Goal: Connect with others: Participate in discussion

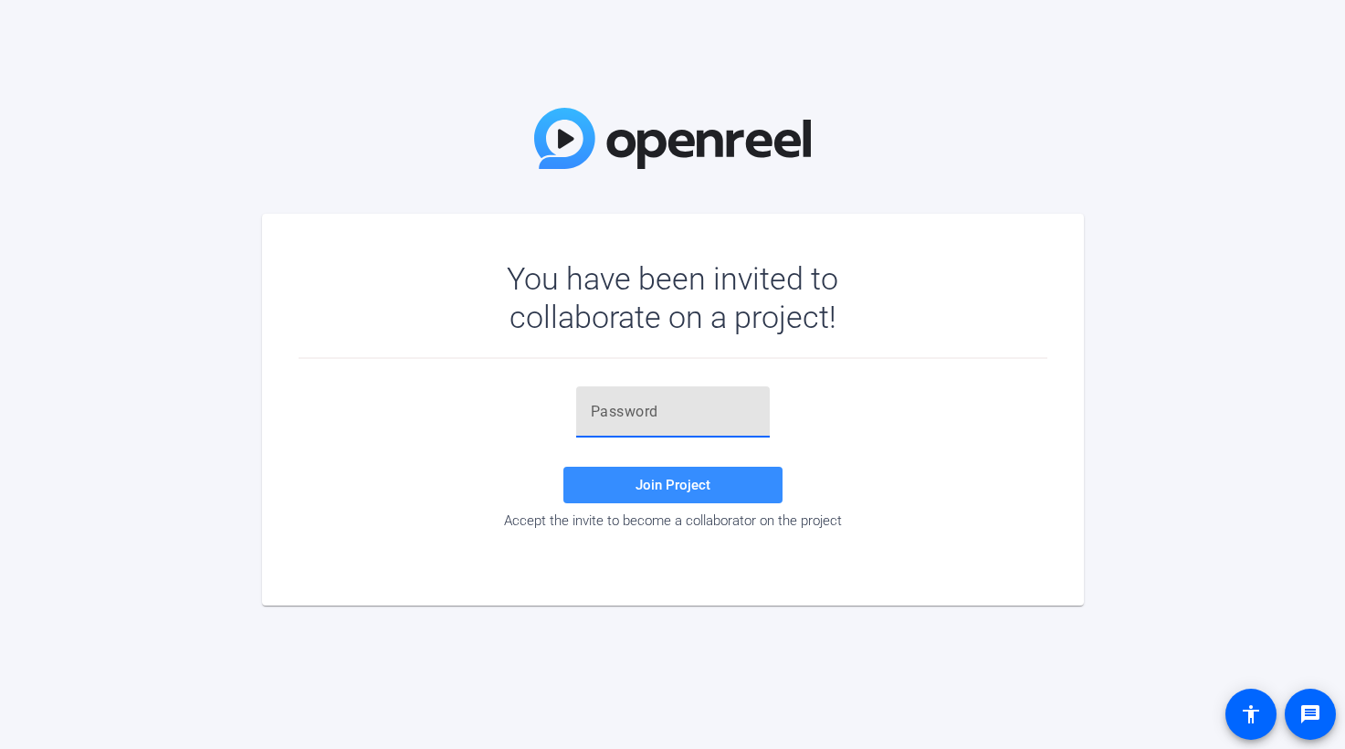
click at [618, 421] on input "text" at bounding box center [673, 412] width 164 height 22
paste input "u+i15l"
type input "u+i15l"
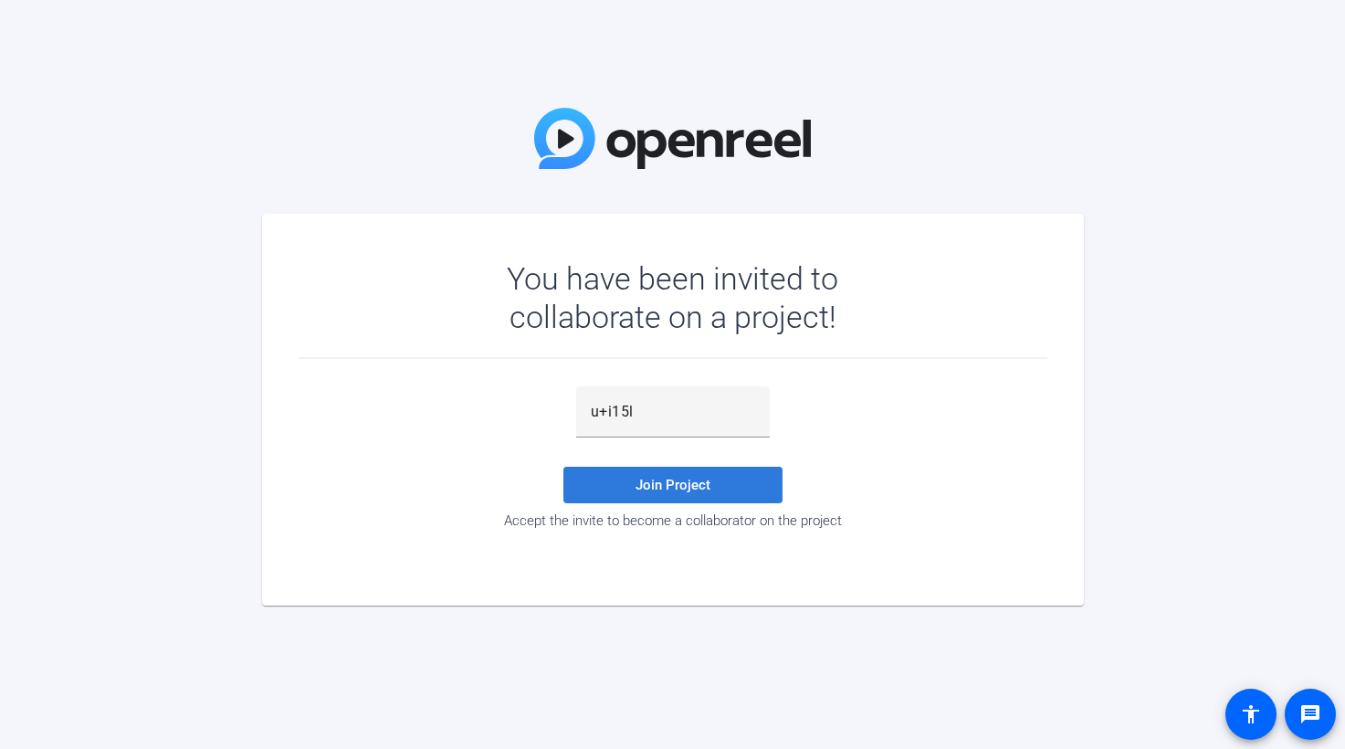
click at [682, 490] on span "Join Project" at bounding box center [673, 485] width 75 height 16
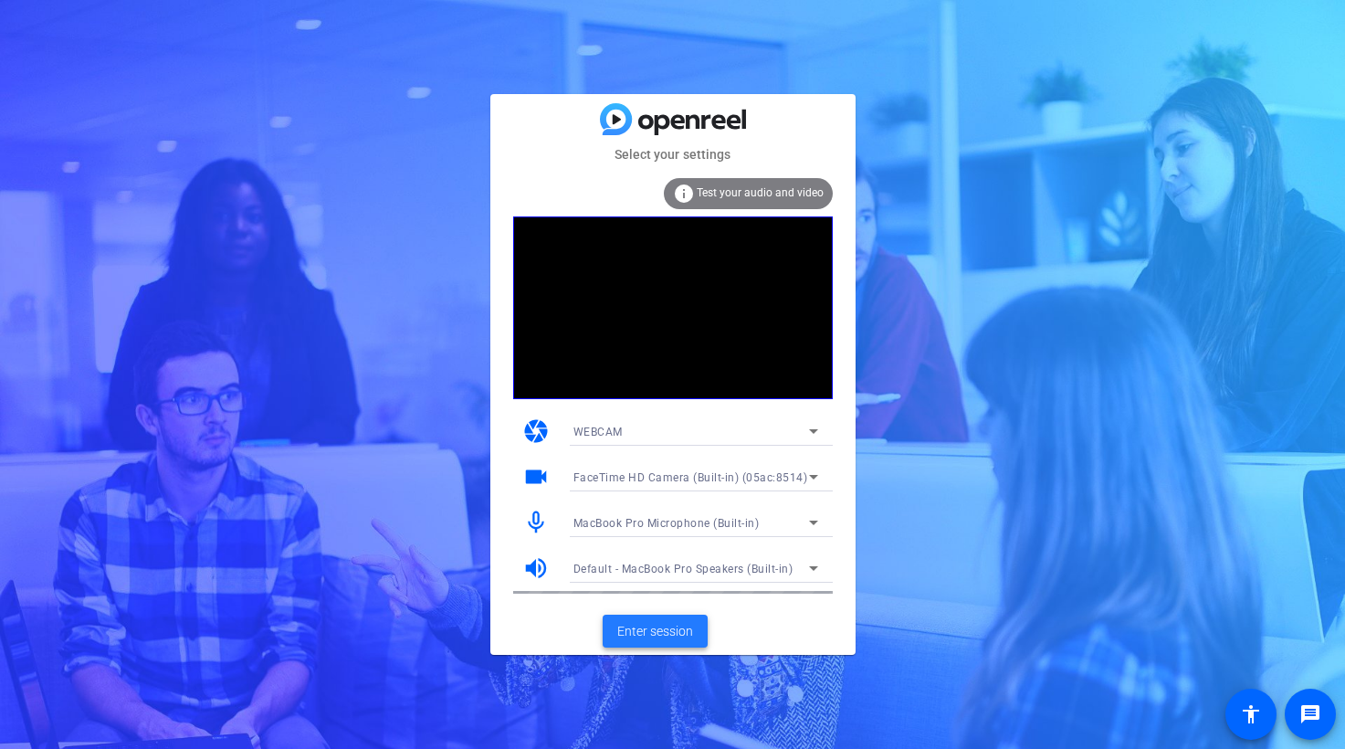
click at [659, 634] on span "Enter session" at bounding box center [655, 631] width 76 height 19
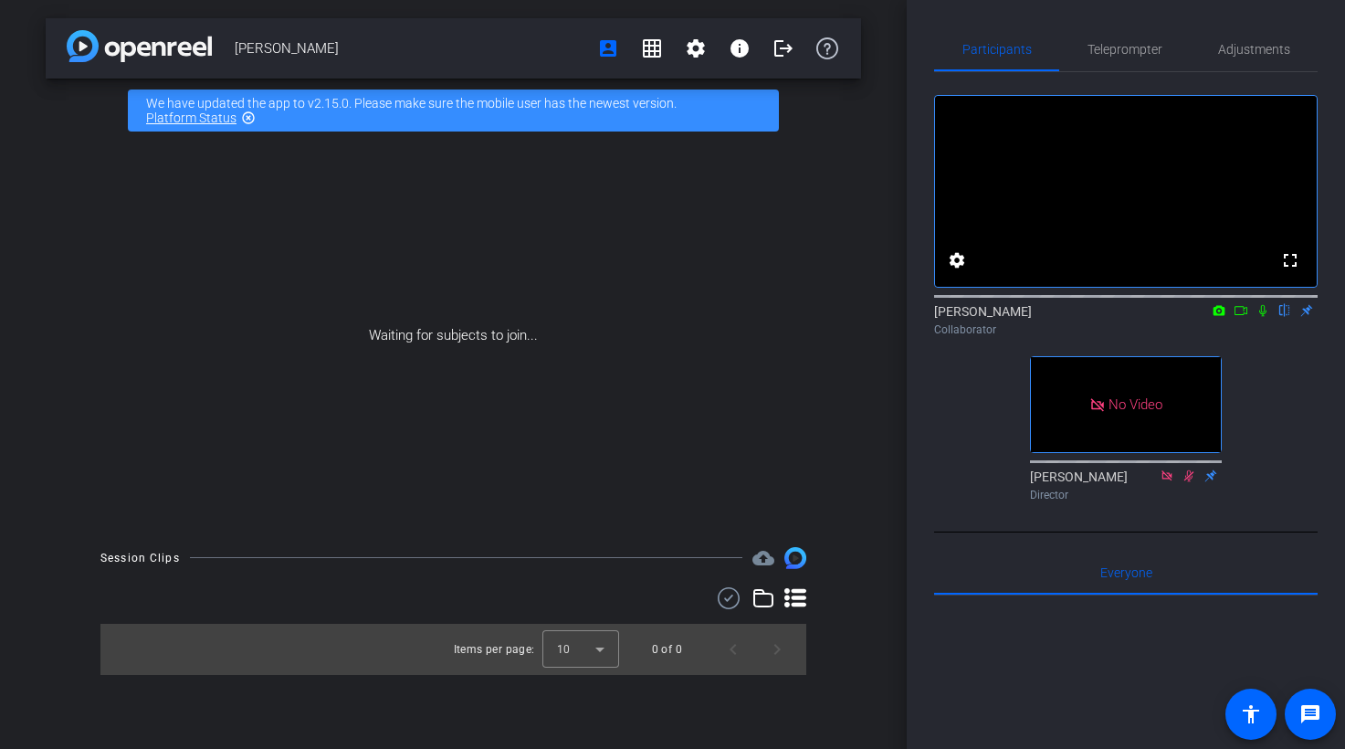
click at [1263, 317] on icon at bounding box center [1263, 310] width 15 height 13
click at [1260, 317] on icon at bounding box center [1264, 311] width 10 height 12
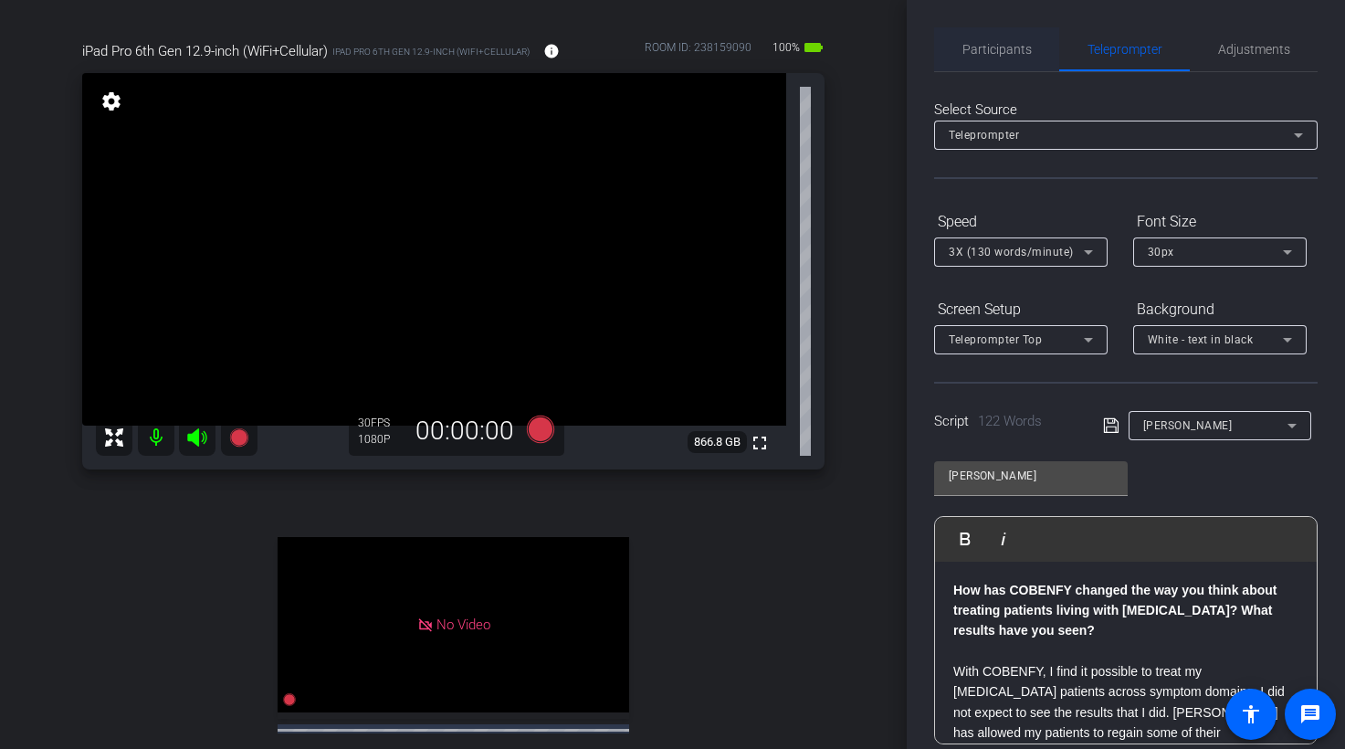
click at [1020, 52] on span "Participants" at bounding box center [997, 49] width 69 height 13
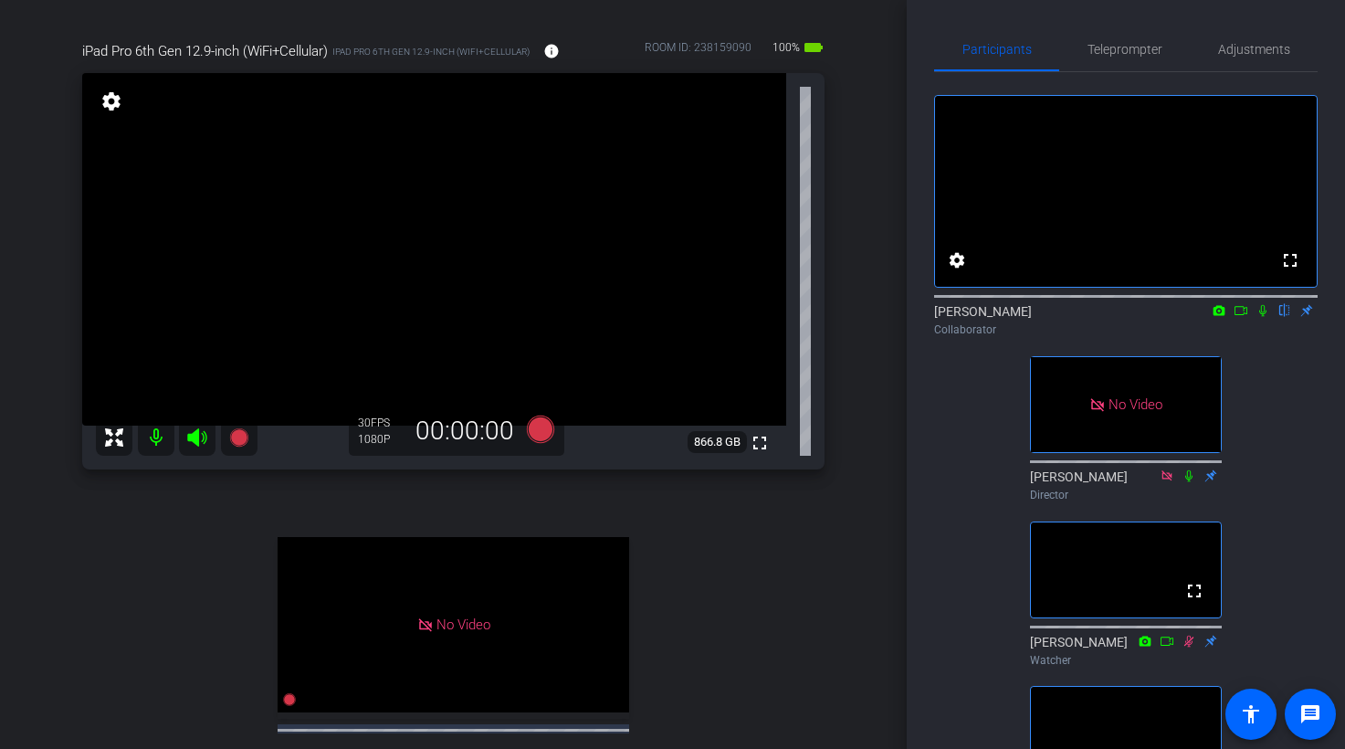
click at [1242, 317] on icon at bounding box center [1241, 310] width 15 height 13
click at [1286, 317] on icon at bounding box center [1285, 311] width 7 height 12
click at [1286, 317] on icon at bounding box center [1286, 311] width 10 height 12
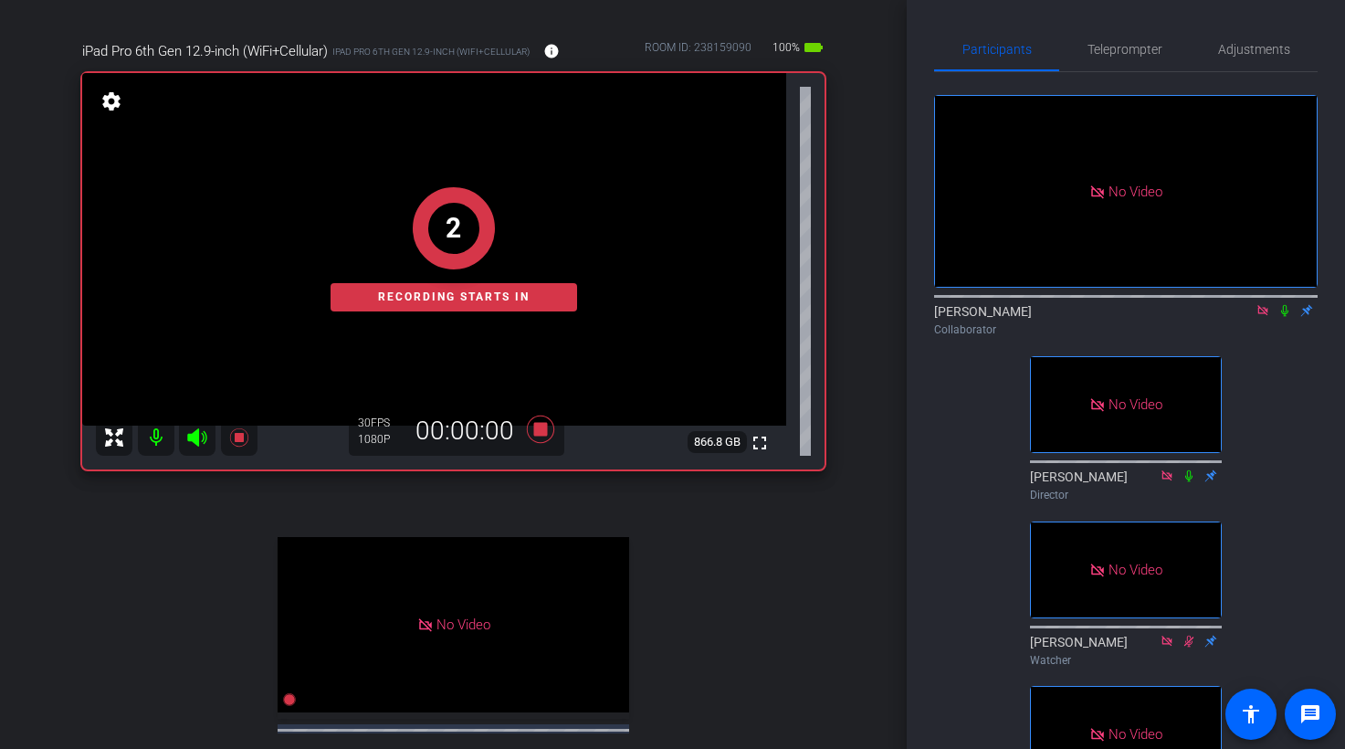
click at [1289, 317] on icon at bounding box center [1285, 310] width 15 height 13
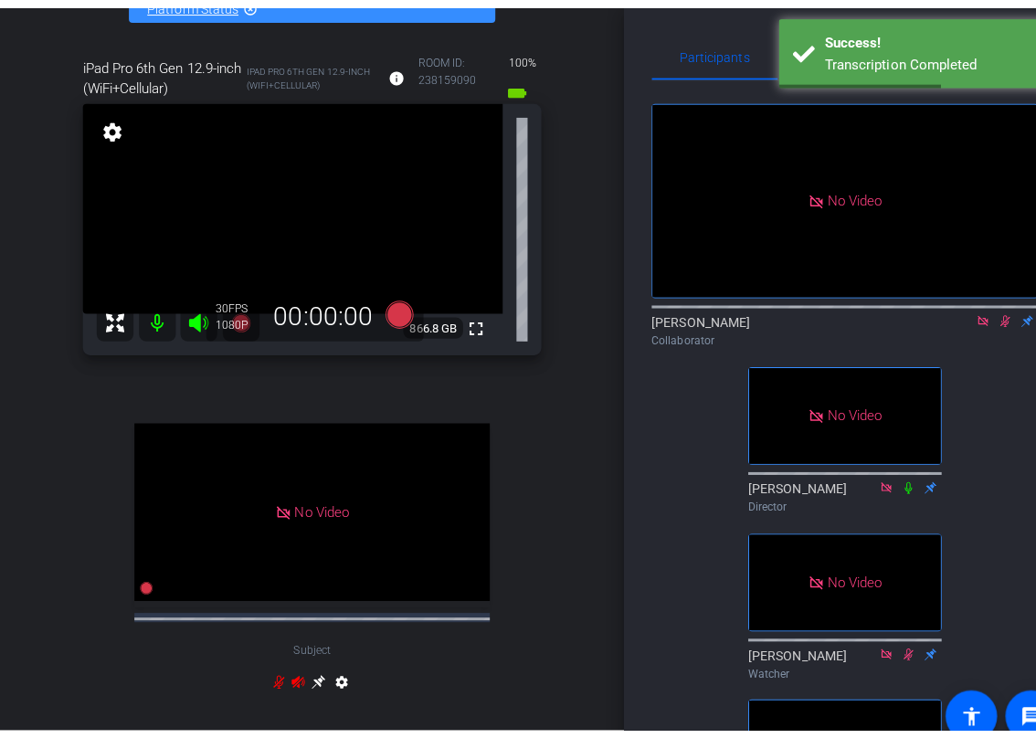
scroll to position [146, 0]
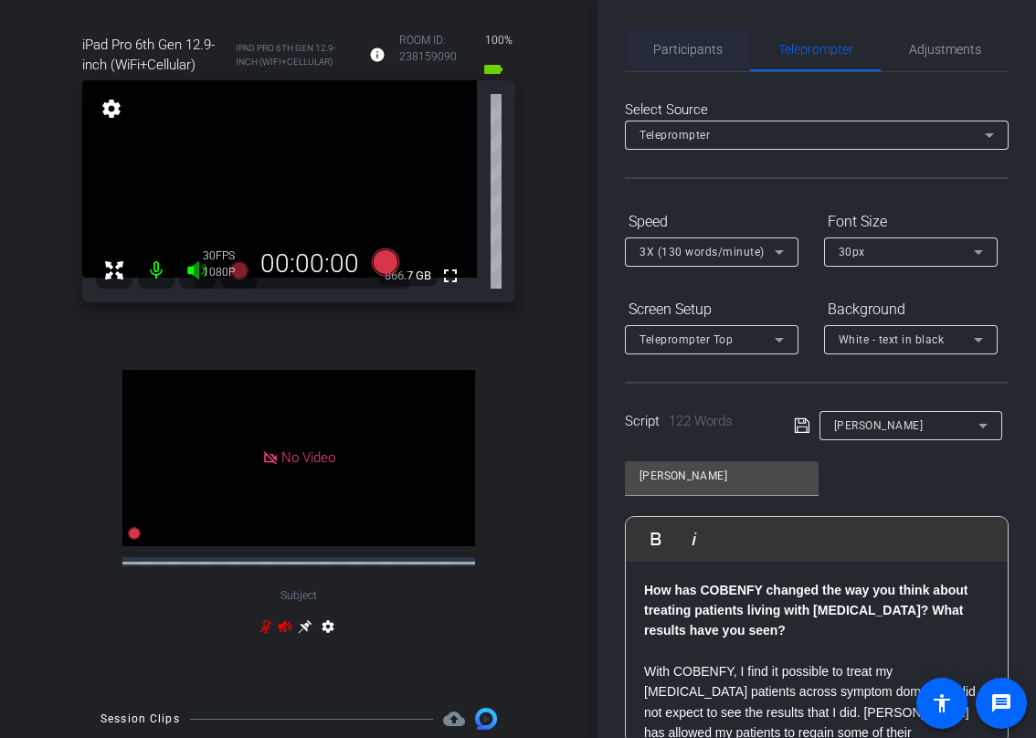
click at [697, 51] on span "Participants" at bounding box center [687, 49] width 69 height 13
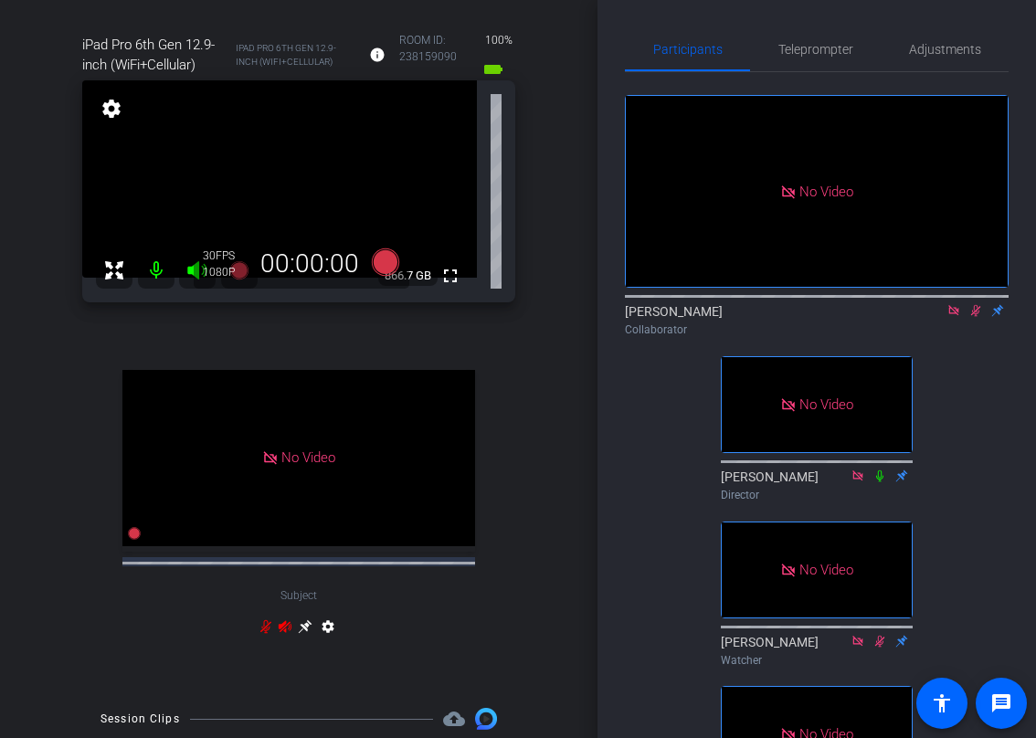
click at [978, 304] on icon at bounding box center [975, 310] width 15 height 13
click at [976, 304] on icon at bounding box center [975, 310] width 15 height 13
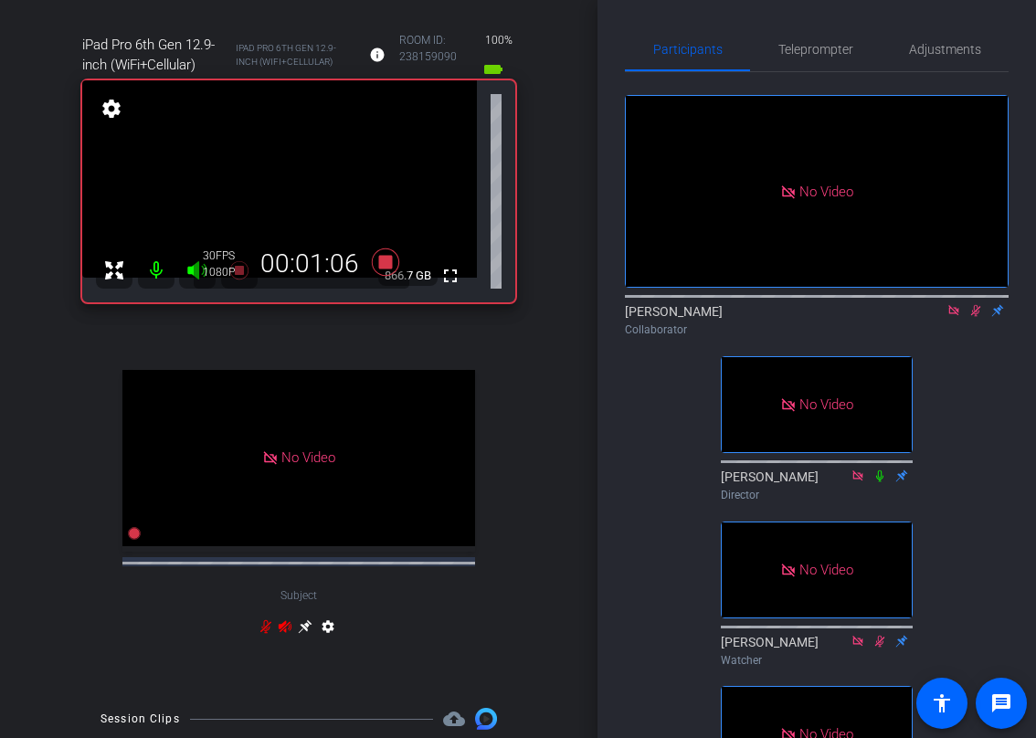
click at [977, 304] on icon at bounding box center [975, 310] width 15 height 13
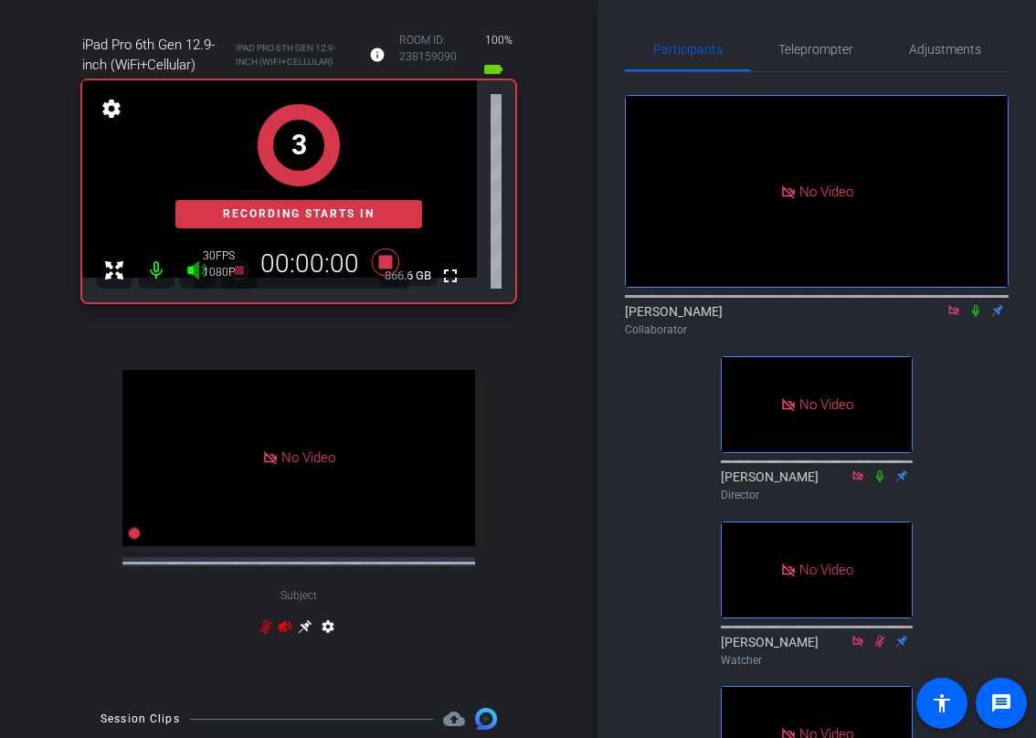
click at [978, 304] on icon at bounding box center [975, 310] width 15 height 13
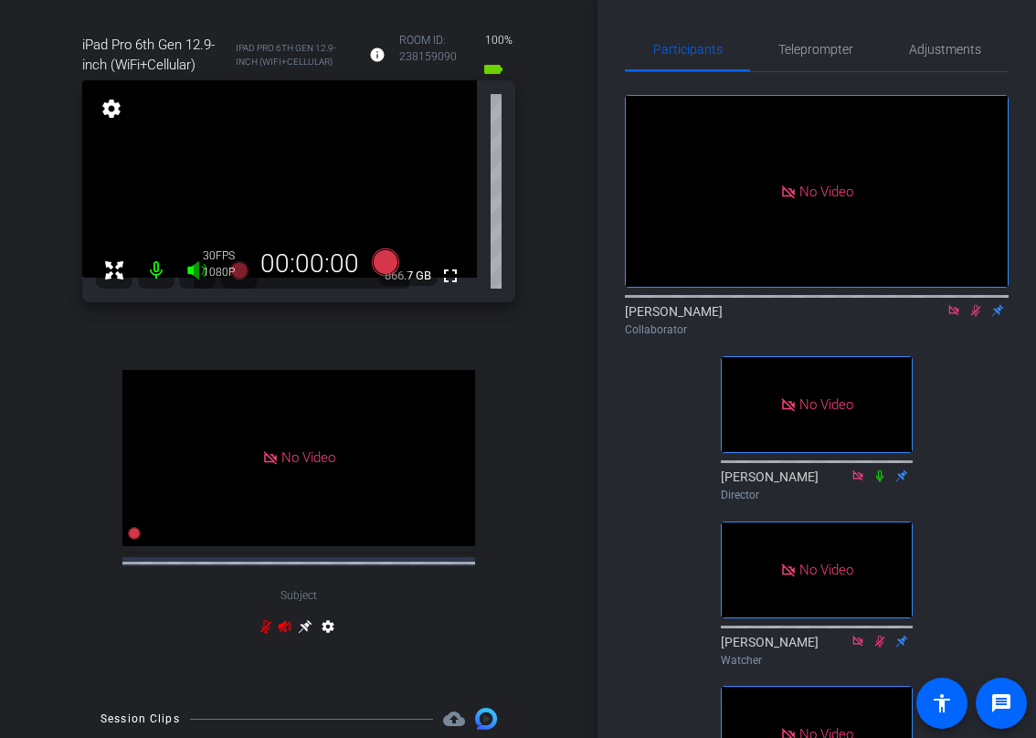
click at [977, 304] on icon at bounding box center [975, 310] width 15 height 13
click at [952, 304] on icon at bounding box center [953, 310] width 15 height 13
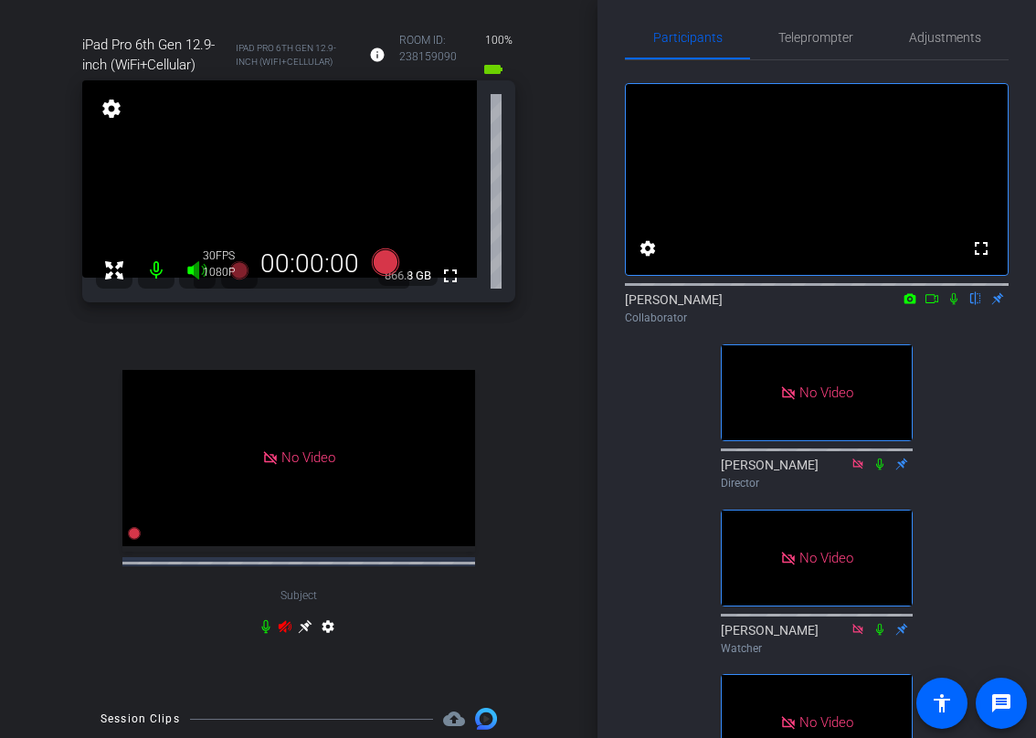
scroll to position [0, 0]
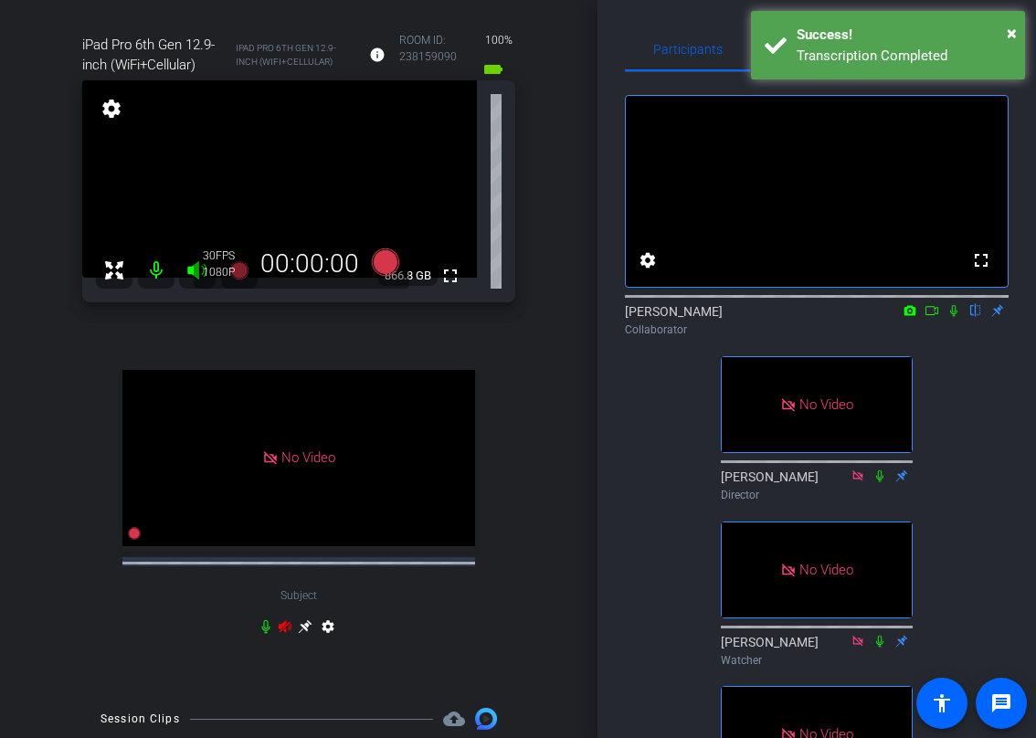
click at [932, 317] on icon at bounding box center [931, 310] width 15 height 13
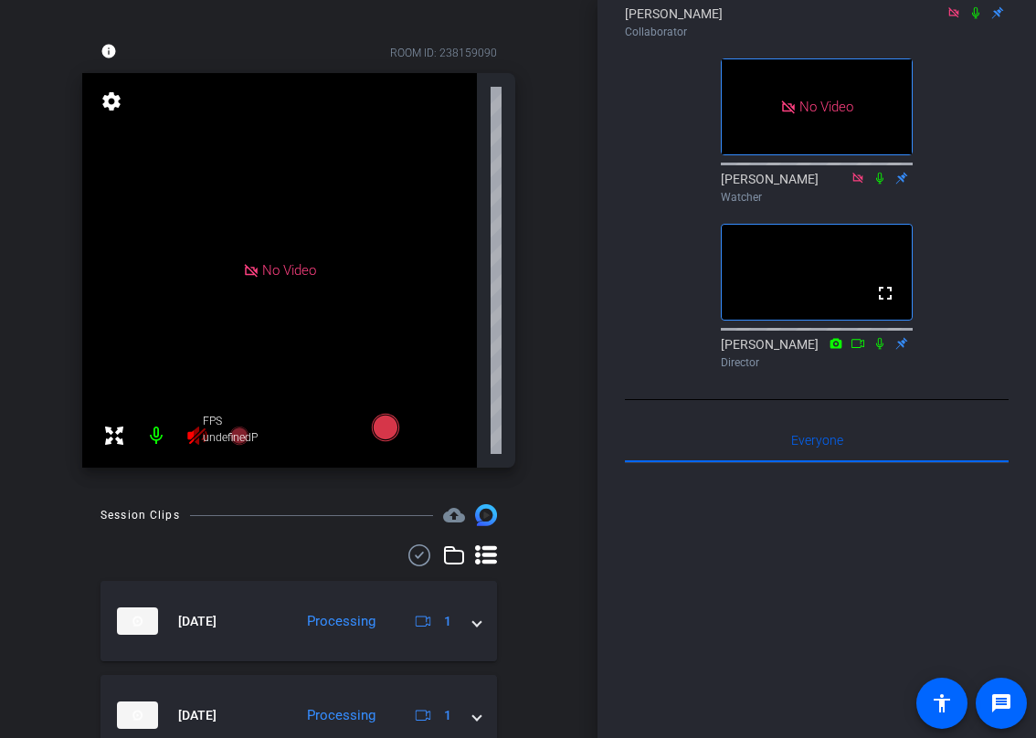
scroll to position [58, 0]
